Goal: Contribute content: Contribute content

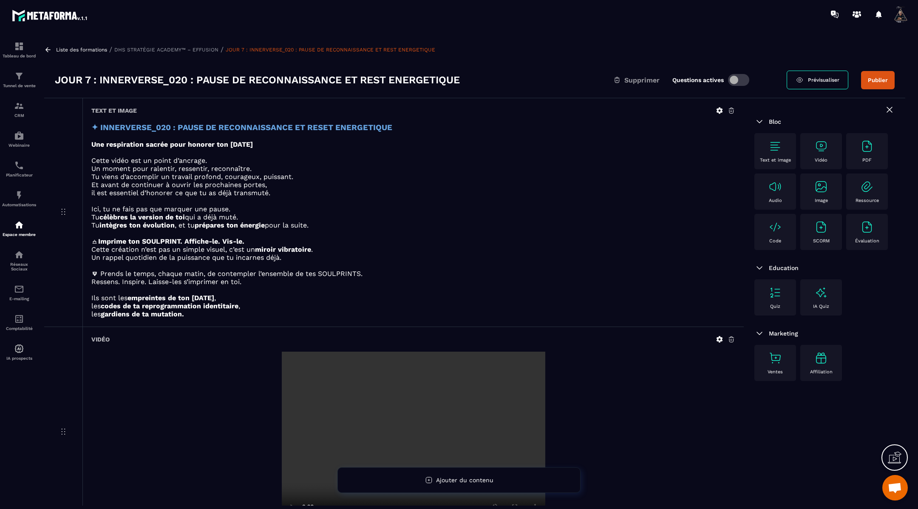
click at [50, 49] on icon at bounding box center [48, 50] width 8 height 8
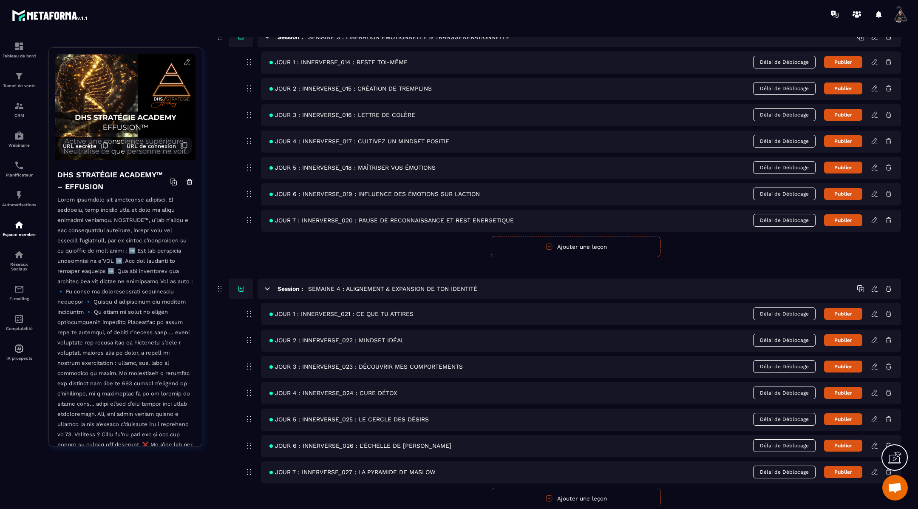
scroll to position [679, 0]
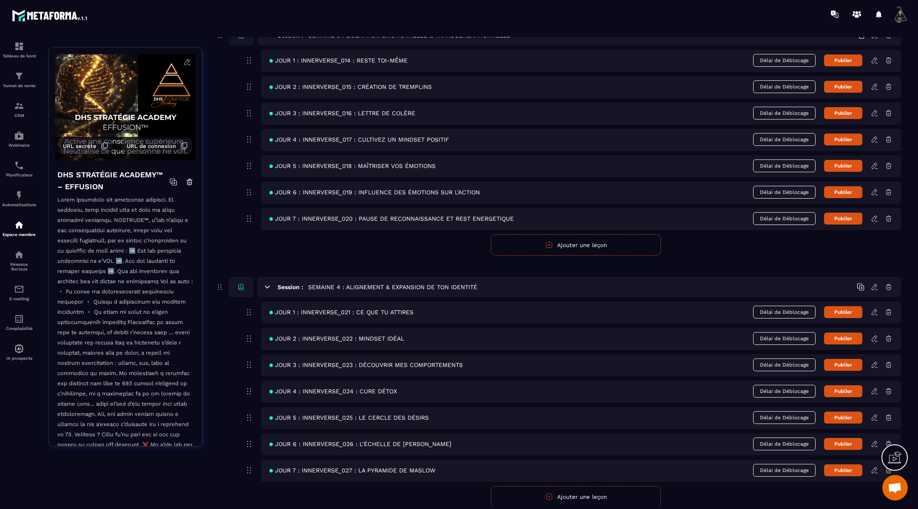
click at [874, 308] on icon at bounding box center [875, 312] width 8 height 8
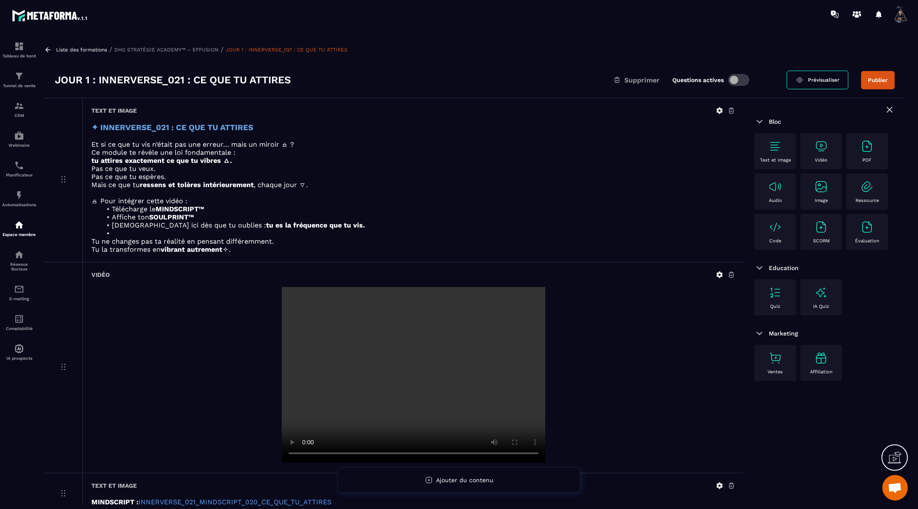
click at [719, 275] on icon at bounding box center [720, 275] width 6 height 6
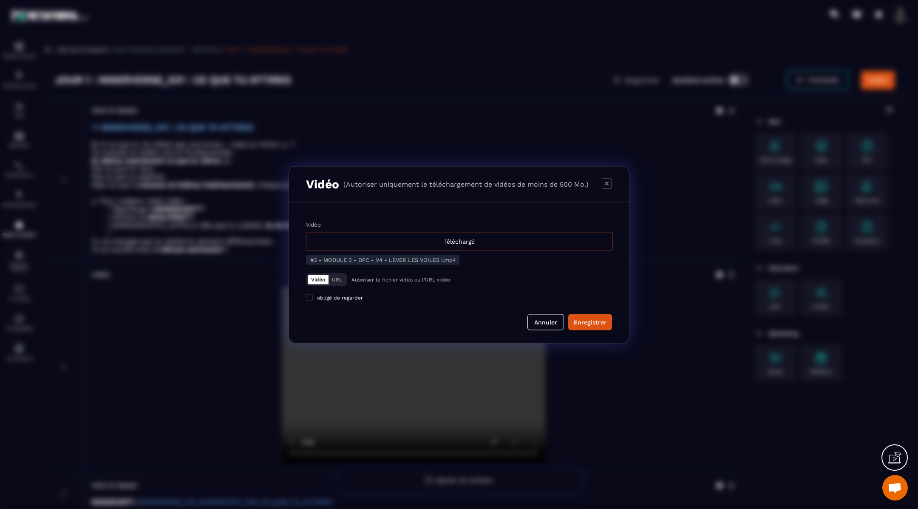
click at [494, 241] on div "Téléchargé" at bounding box center [459, 241] width 307 height 19
click at [0, 0] on input "Vidéo Téléchargé" at bounding box center [0, 0] width 0 height 0
click at [596, 320] on div "Enregistrer" at bounding box center [590, 322] width 33 height 9
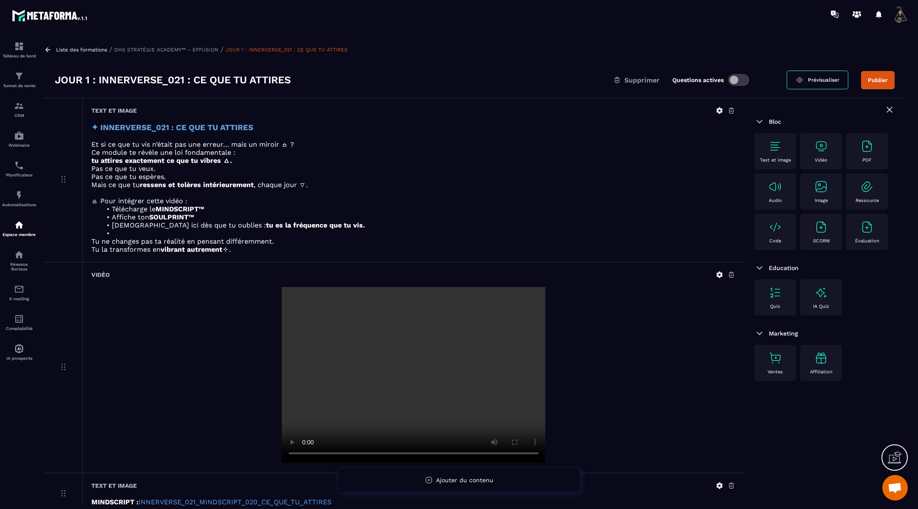
click at [47, 48] on icon at bounding box center [48, 50] width 8 height 8
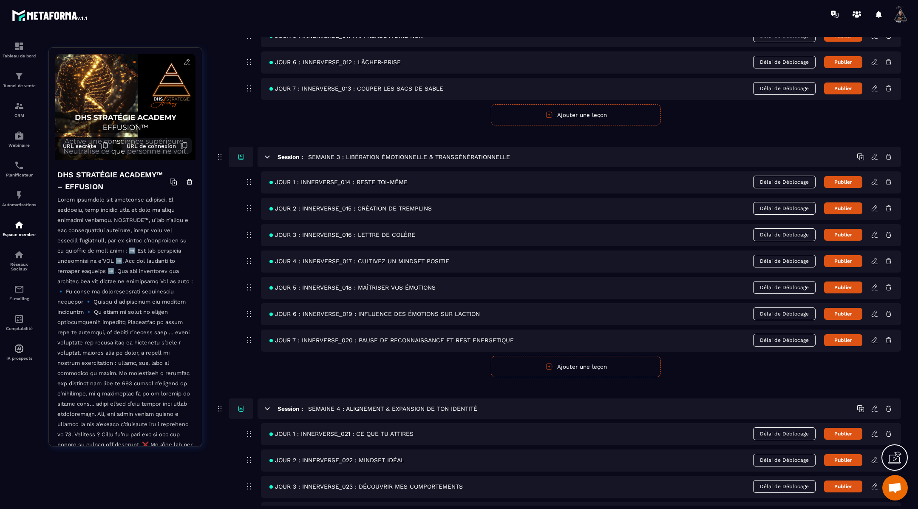
scroll to position [580, 0]
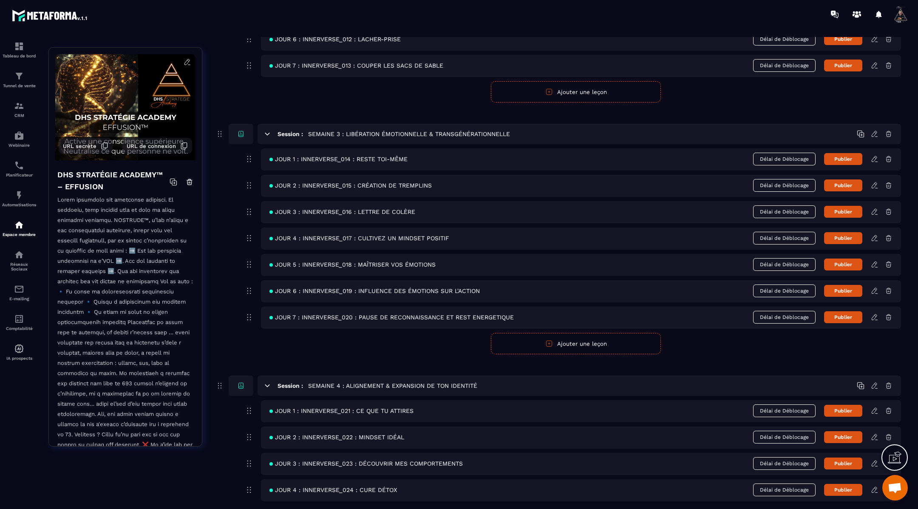
click at [876, 407] on icon at bounding box center [875, 411] width 8 height 8
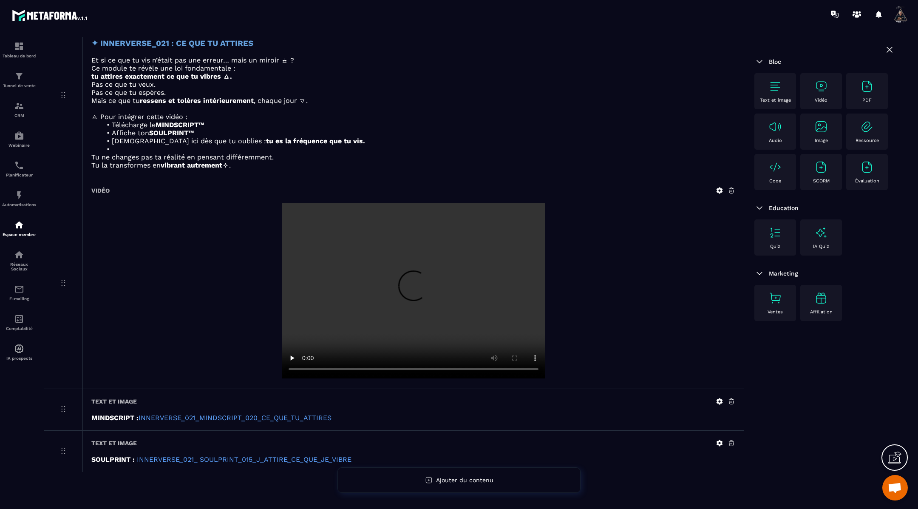
scroll to position [92, 0]
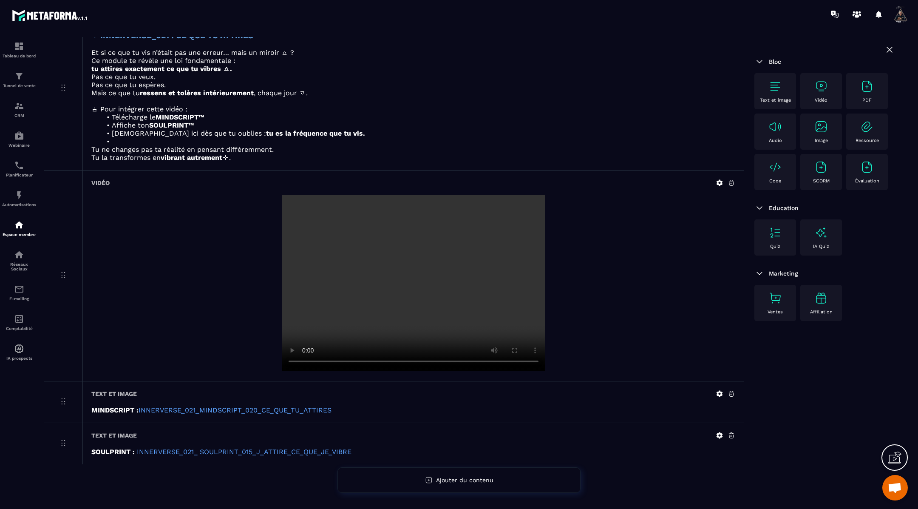
click at [719, 394] on icon at bounding box center [720, 394] width 6 height 6
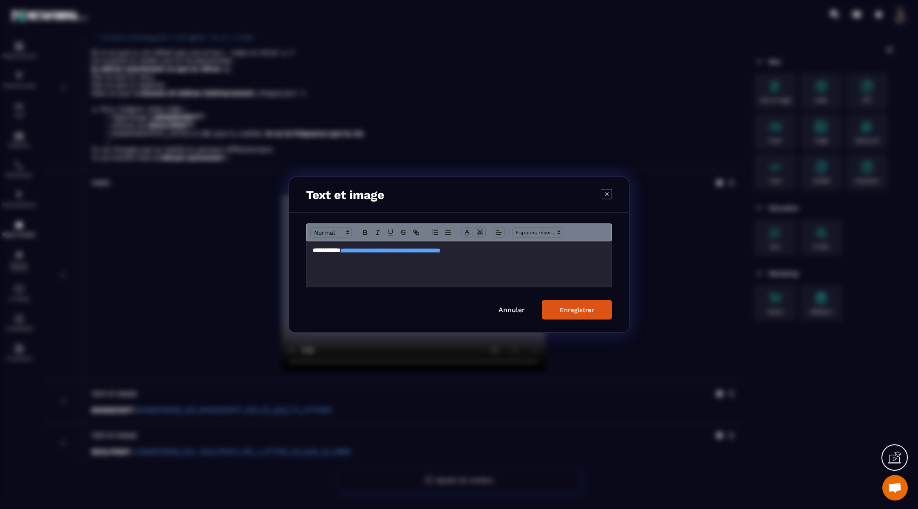
click at [514, 252] on p "**********" at bounding box center [459, 250] width 292 height 8
click at [363, 230] on icon "Modal window" at bounding box center [365, 232] width 8 height 8
click at [566, 306] on div "Enregistrer" at bounding box center [577, 310] width 34 height 8
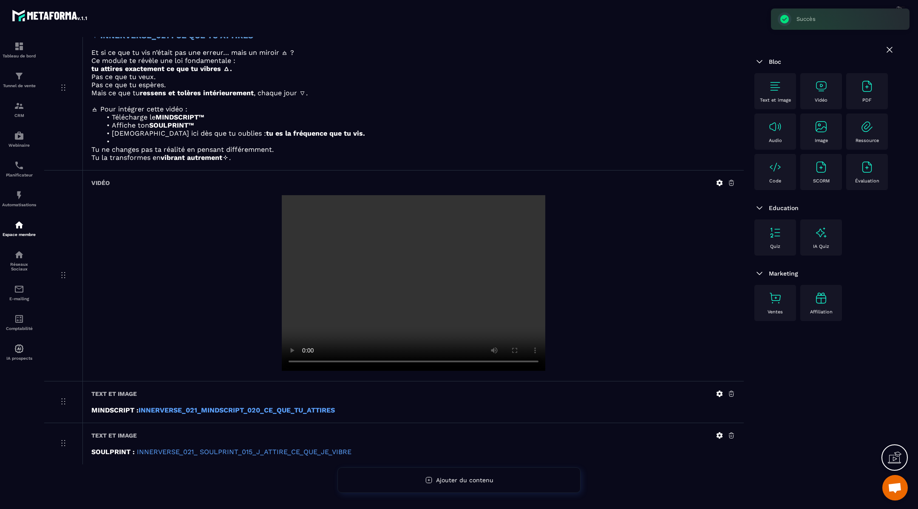
click at [719, 432] on icon at bounding box center [720, 435] width 6 height 6
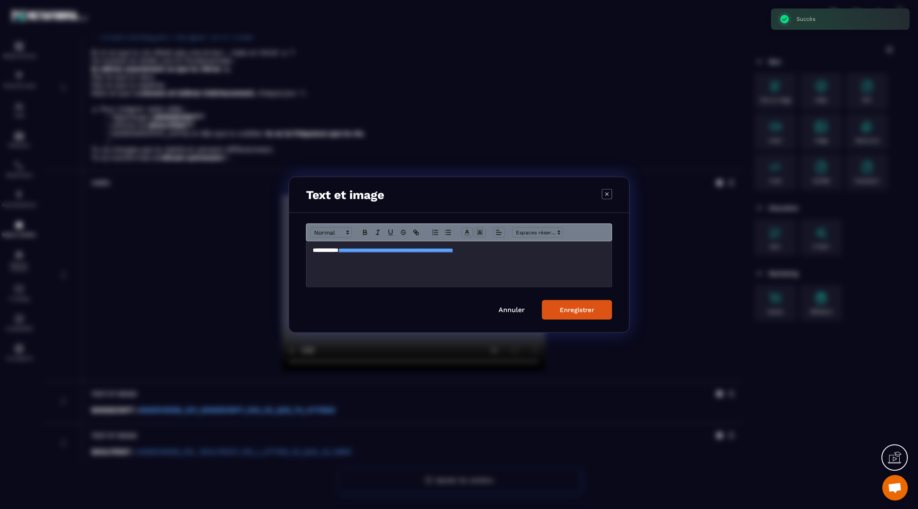
click at [534, 250] on p "**********" at bounding box center [459, 250] width 292 height 8
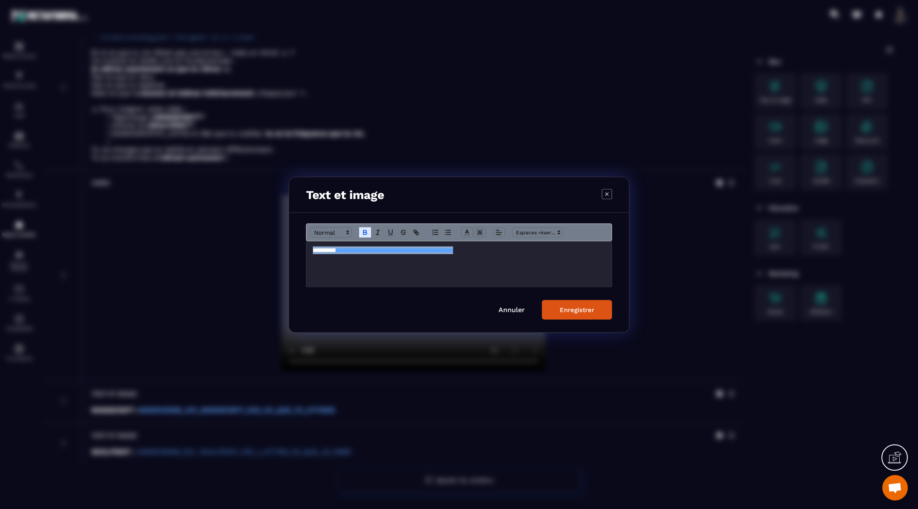
click at [569, 310] on div "Enregistrer" at bounding box center [577, 310] width 34 height 8
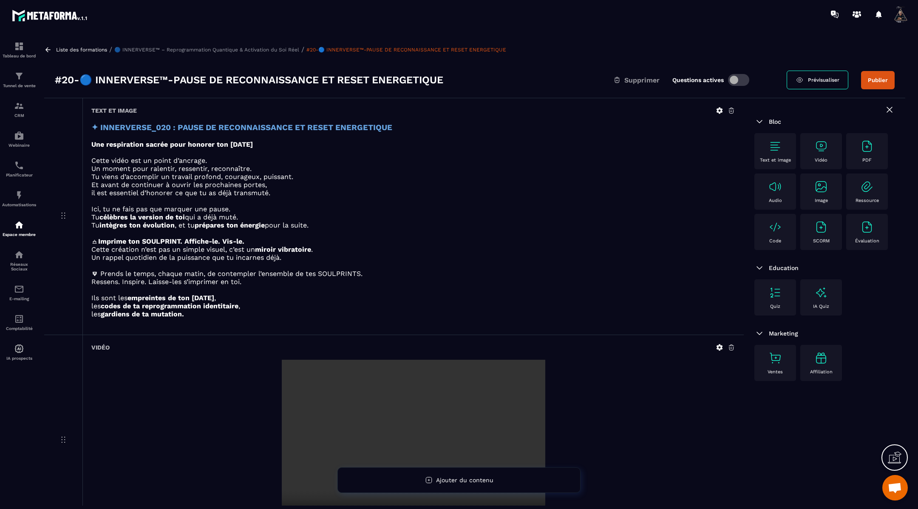
click at [48, 50] on icon at bounding box center [48, 50] width 8 height 8
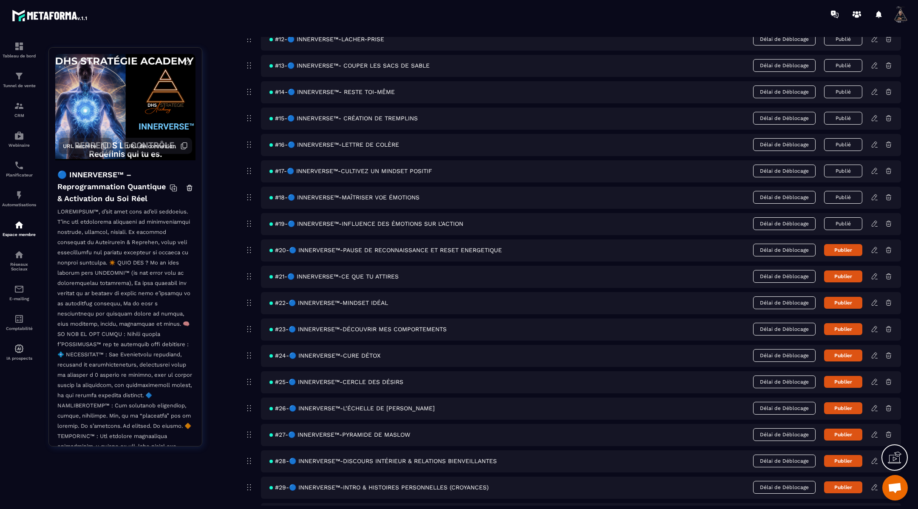
scroll to position [394, 0]
click at [851, 244] on button "Publier" at bounding box center [843, 249] width 38 height 12
click at [873, 272] on icon at bounding box center [875, 276] width 8 height 8
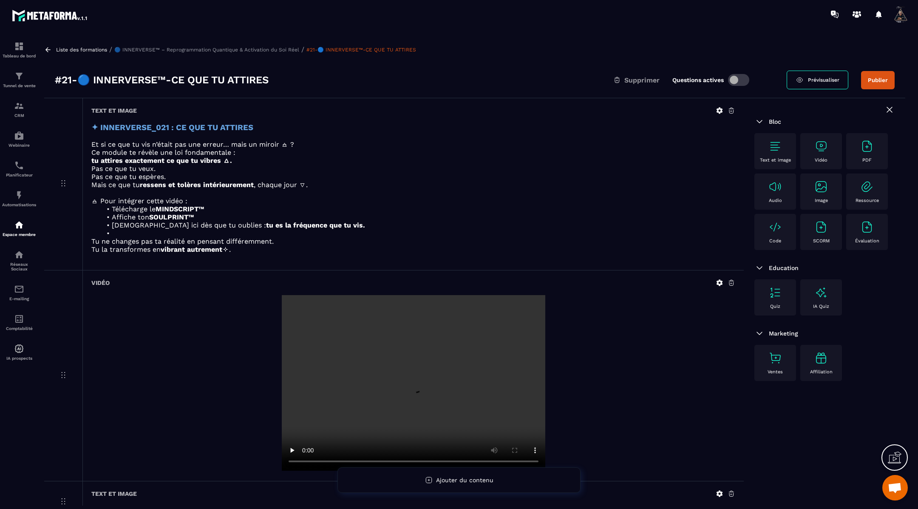
click at [721, 283] on icon at bounding box center [720, 283] width 6 height 6
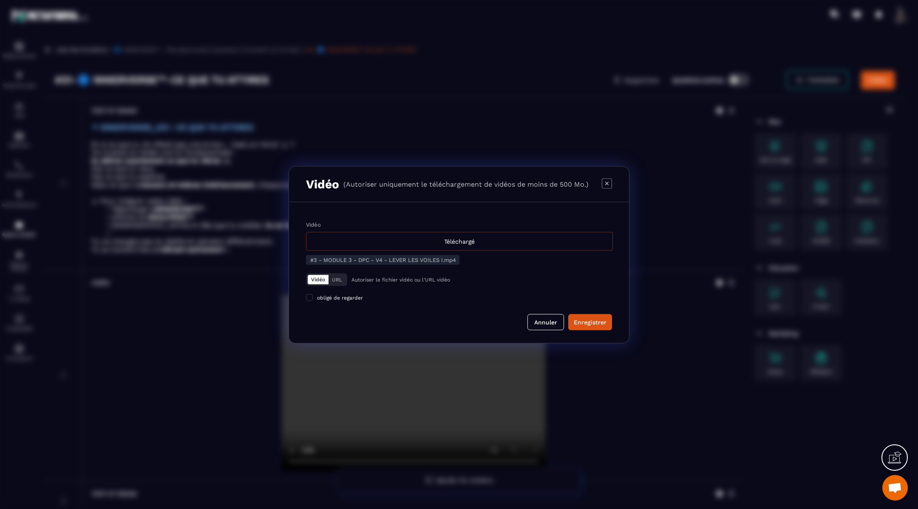
click at [478, 241] on div "Téléchargé" at bounding box center [459, 241] width 307 height 19
click at [0, 0] on input "Vidéo Téléchargé" at bounding box center [0, 0] width 0 height 0
click at [584, 320] on div "Enregistrer" at bounding box center [590, 322] width 33 height 9
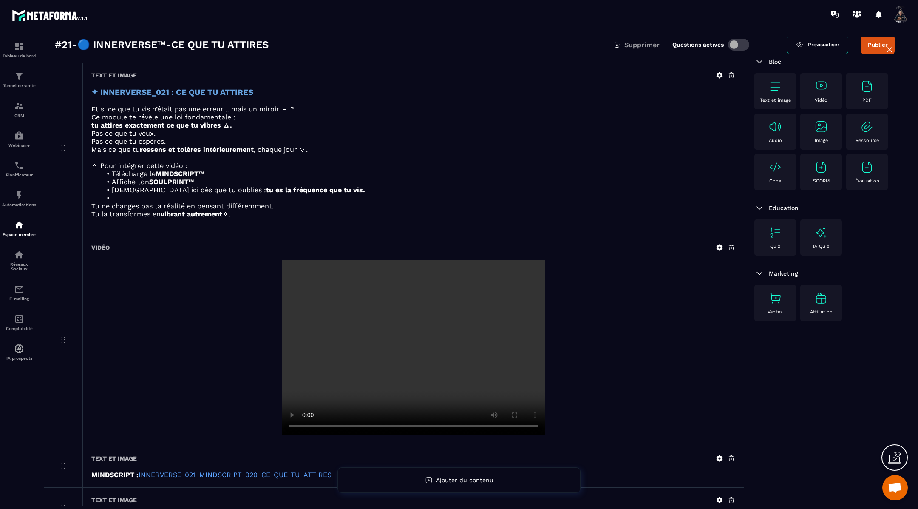
scroll to position [100, 0]
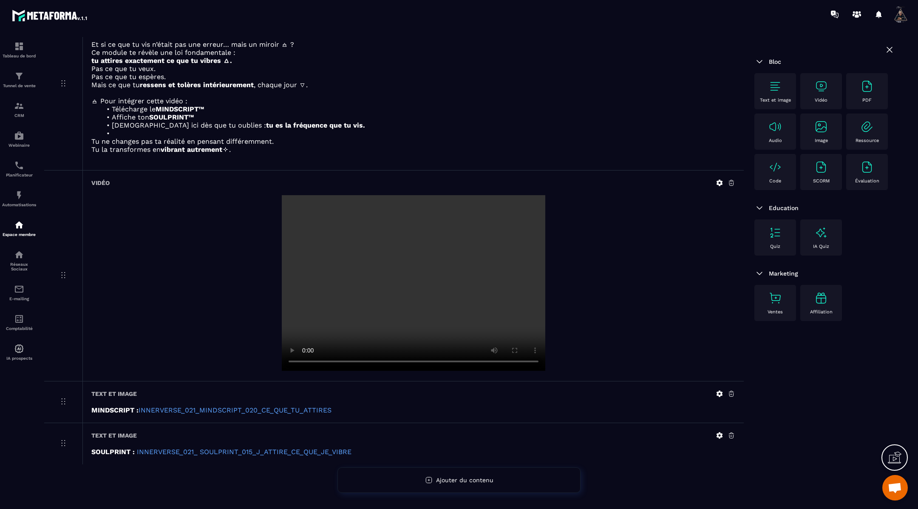
click at [720, 393] on icon at bounding box center [720, 394] width 8 height 8
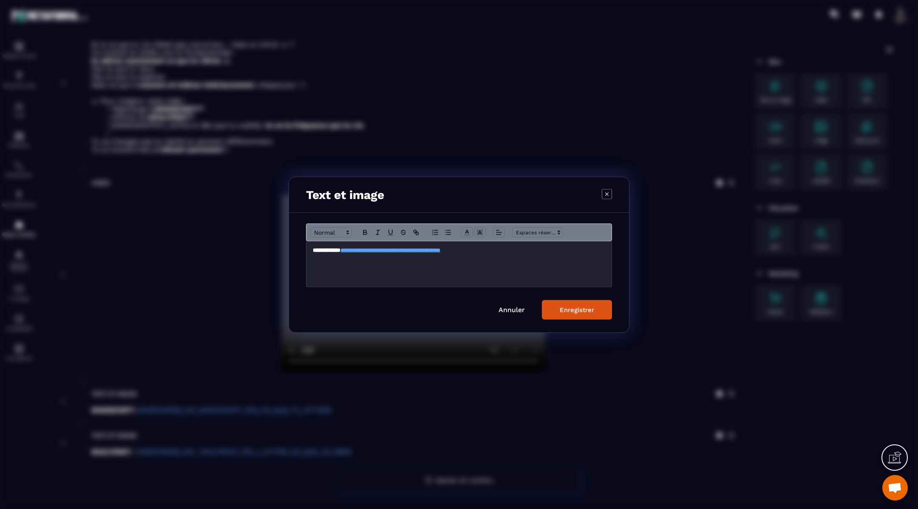
click at [528, 252] on p "**********" at bounding box center [459, 250] width 292 height 8
click at [566, 309] on div "Enregistrer" at bounding box center [577, 310] width 34 height 8
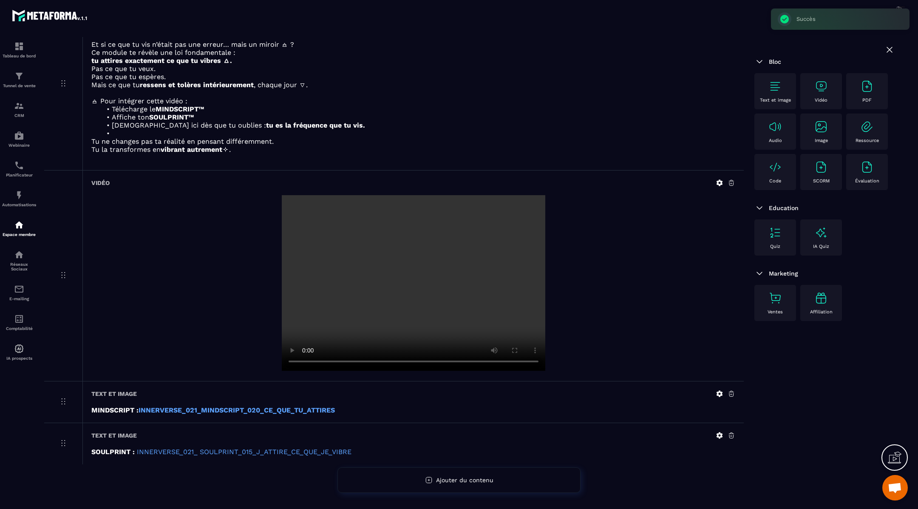
click at [721, 434] on icon at bounding box center [720, 435] width 8 height 8
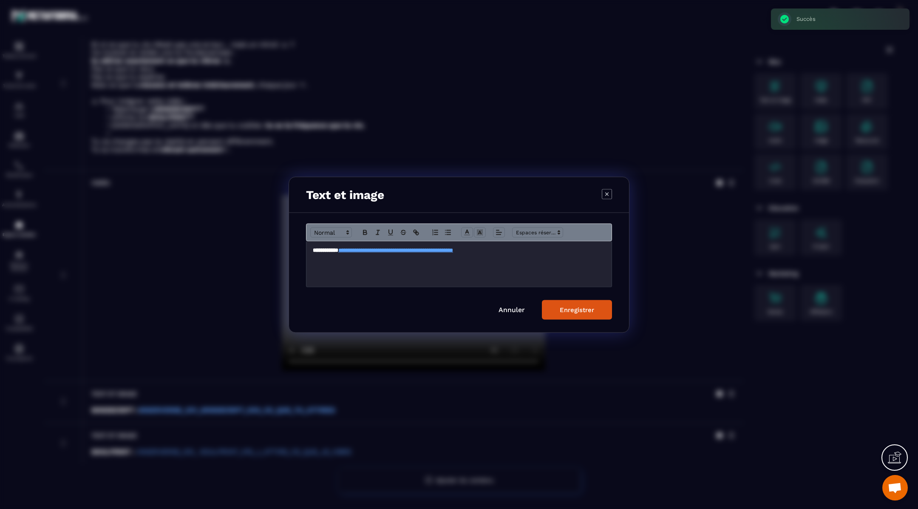
click at [552, 249] on p "**********" at bounding box center [459, 250] width 292 height 8
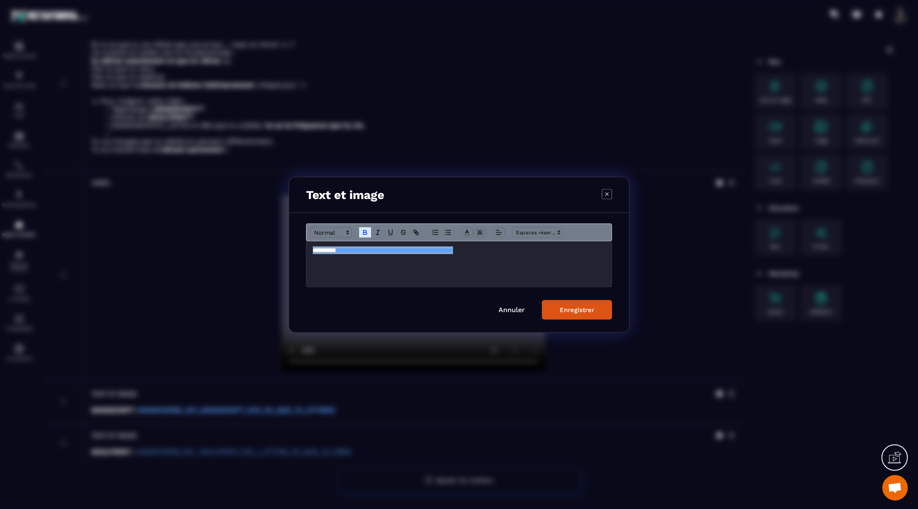
click at [577, 310] on div "Enregistrer" at bounding box center [577, 310] width 34 height 8
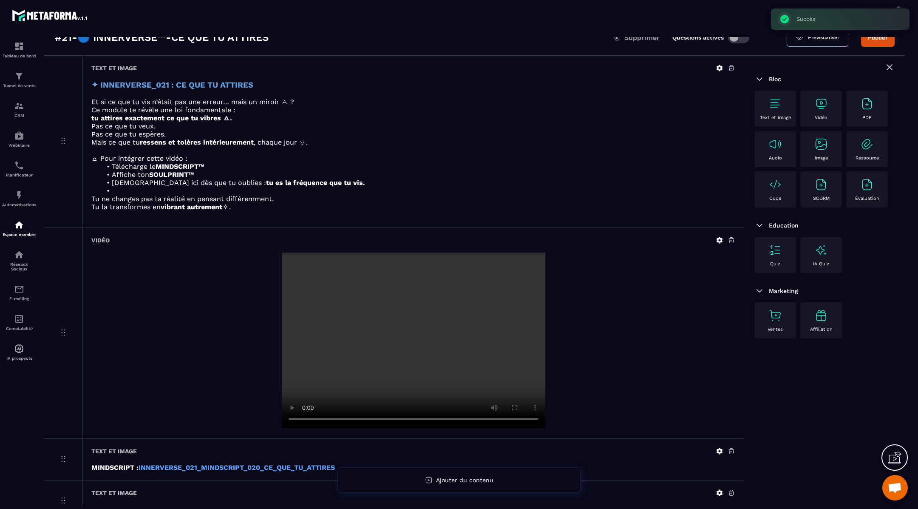
scroll to position [0, 0]
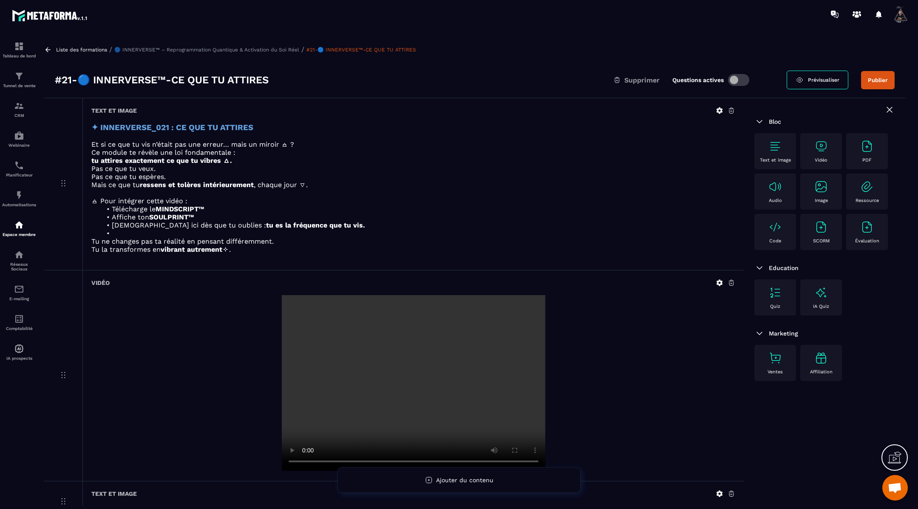
click at [47, 50] on icon at bounding box center [48, 50] width 8 height 8
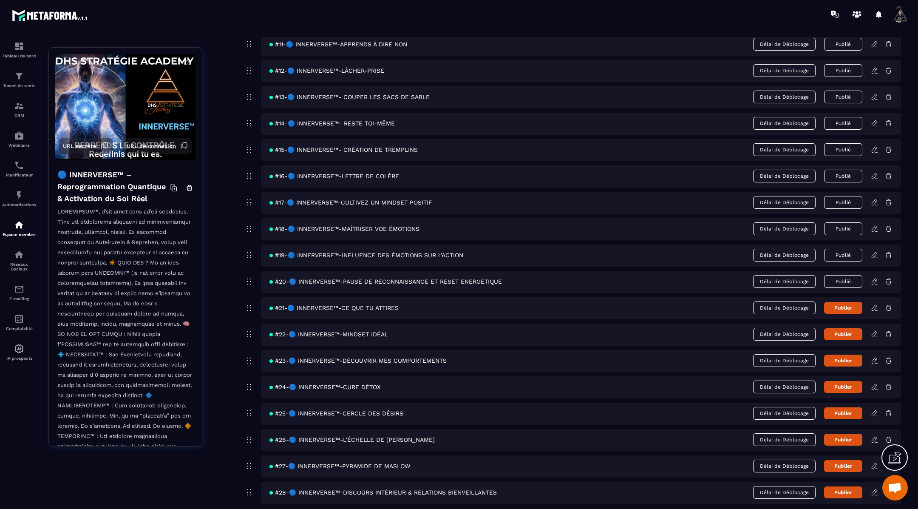
scroll to position [354, 0]
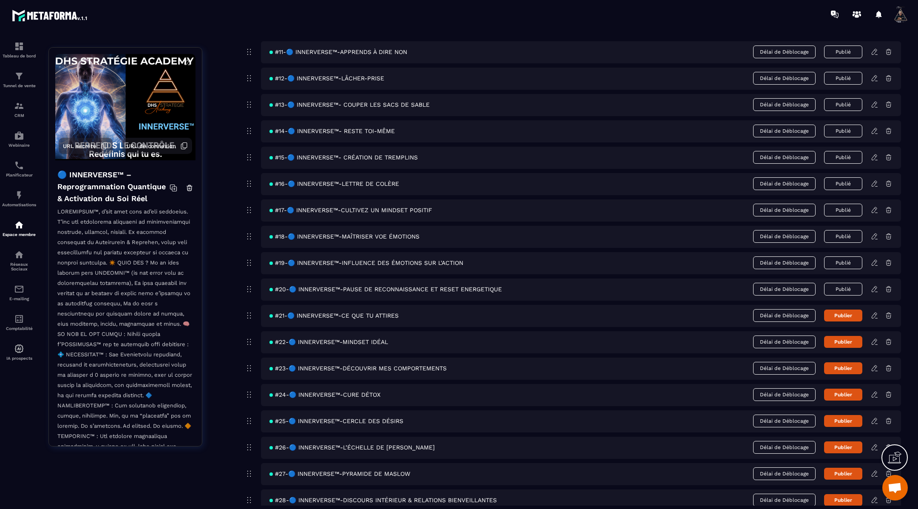
click at [835, 310] on button "Publier" at bounding box center [843, 315] width 38 height 12
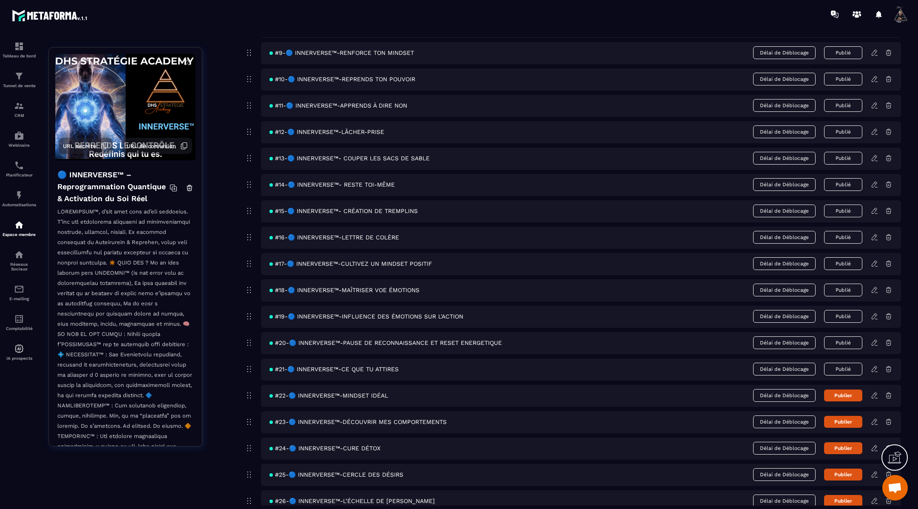
scroll to position [337, 0]
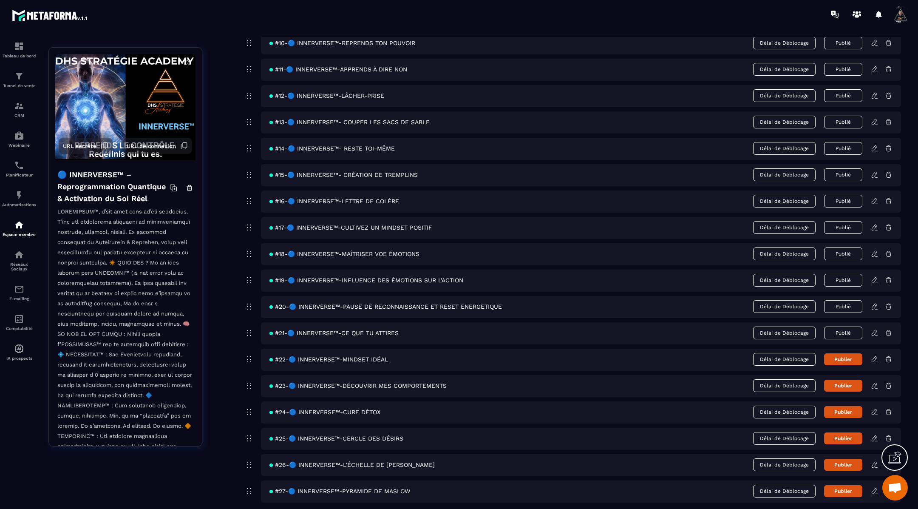
click at [875, 329] on icon at bounding box center [875, 333] width 8 height 8
